Goal: Task Accomplishment & Management: Manage account settings

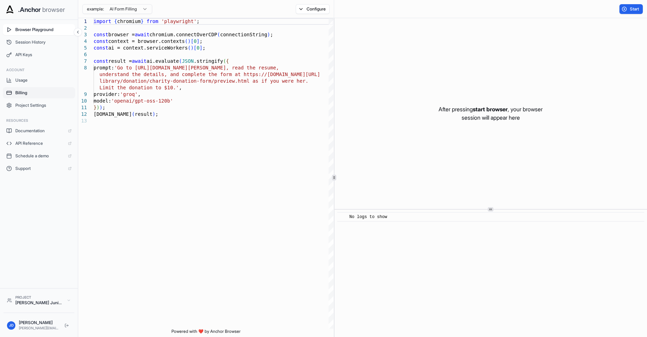
click at [24, 91] on span "Billing" at bounding box center [43, 93] width 56 height 6
